Goal: Information Seeking & Learning: Find specific fact

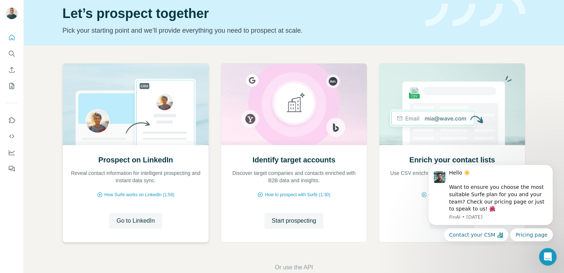
scroll to position [29, 0]
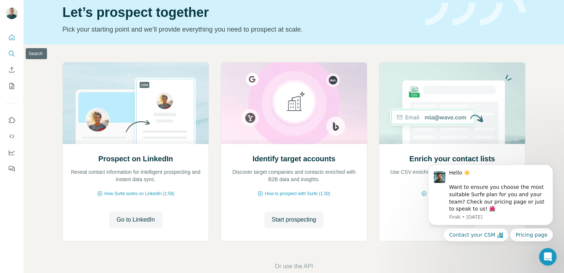
click at [10, 52] on icon "Search" at bounding box center [11, 53] width 7 height 7
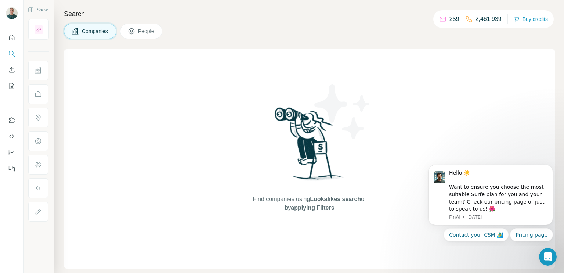
click at [137, 32] on button "People" at bounding box center [141, 30] width 43 height 15
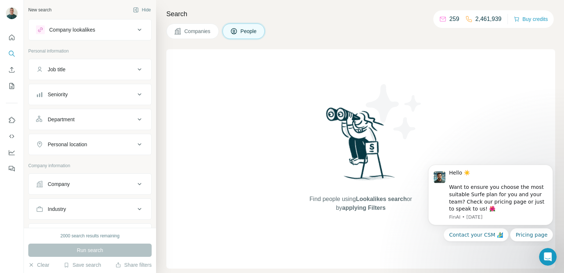
click at [242, 34] on span "People" at bounding box center [248, 31] width 17 height 7
click at [99, 28] on div "Company lookalikes" at bounding box center [85, 29] width 99 height 9
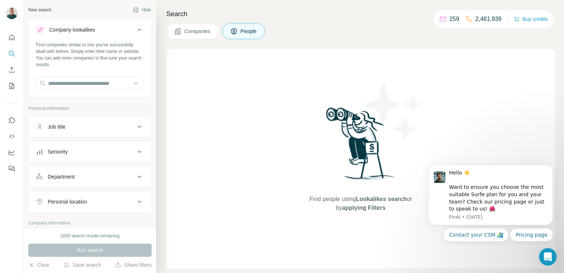
click at [232, 31] on icon at bounding box center [234, 31] width 6 height 6
click at [307, 123] on div "Find people using Lookalikes search or by applying Filters" at bounding box center [361, 158] width 132 height 219
click at [302, 123] on div "Find people using Lookalikes search or by applying Filters" at bounding box center [361, 158] width 132 height 219
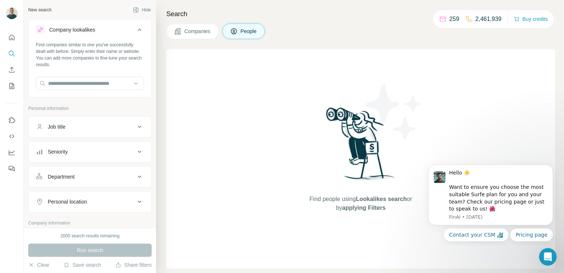
click at [302, 123] on div "Find people using Lookalikes search or by applying Filters" at bounding box center [361, 158] width 132 height 219
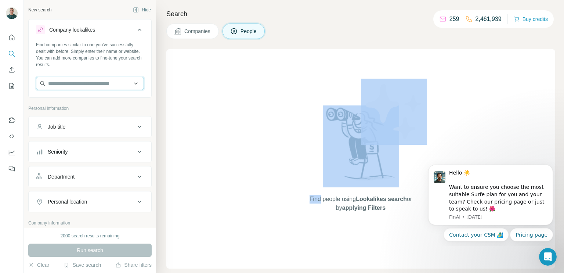
click at [57, 86] on input "text" at bounding box center [90, 83] width 108 height 13
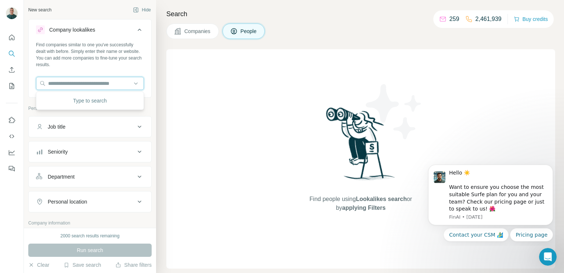
paste input "**********"
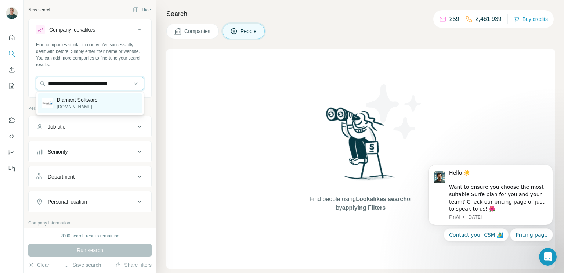
type input "**********"
click at [70, 103] on p "Diamant Software" at bounding box center [77, 99] width 41 height 7
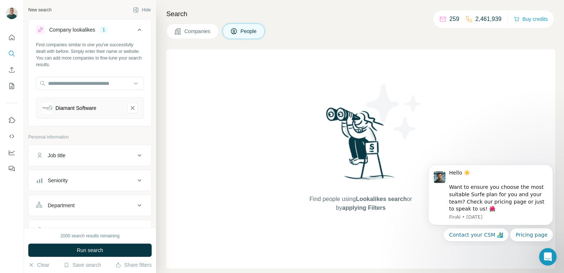
scroll to position [0, 0]
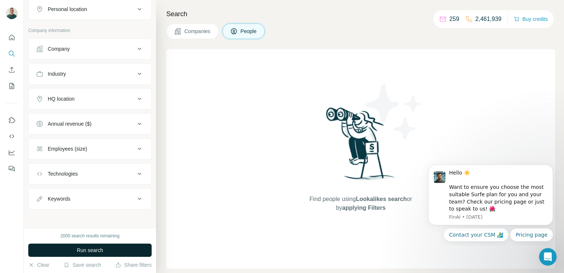
click at [83, 249] on span "Run search" at bounding box center [90, 249] width 26 height 7
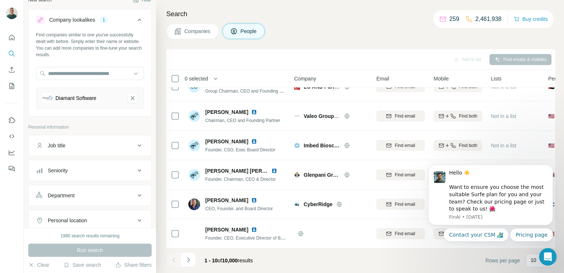
scroll to position [0, 0]
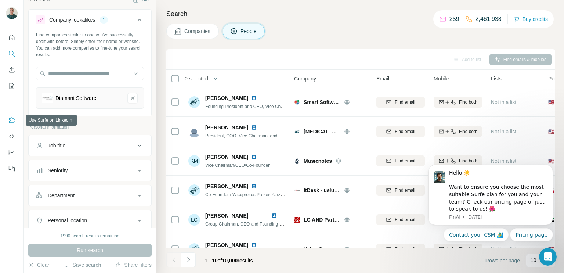
click at [12, 119] on icon "Use Surfe on LinkedIn" at bounding box center [11, 119] width 7 height 7
